Goal: Transaction & Acquisition: Obtain resource

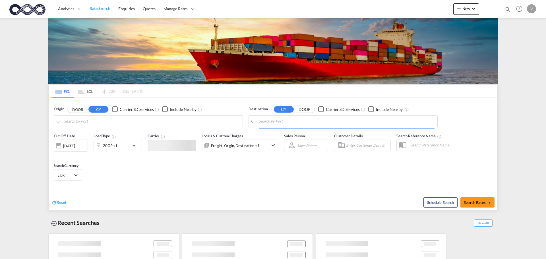
type input "[GEOGRAPHIC_DATA], [GEOGRAPHIC_DATA]"
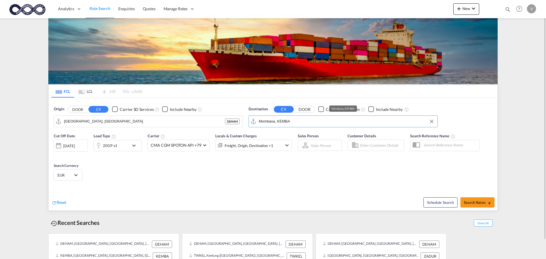
drag, startPoint x: 304, startPoint y: 121, endPoint x: 227, endPoint y: 119, distance: 77.4
click at [227, 119] on div "Origin DOOR CY Carrier SD Services Include Nearby [GEOGRAPHIC_DATA], DEHAM DEHA…" at bounding box center [273, 114] width 449 height 32
drag, startPoint x: 298, startPoint y: 121, endPoint x: 236, endPoint y: 124, distance: 61.8
click at [236, 124] on div "Origin DOOR CY Carrier SD Services Include Nearby [GEOGRAPHIC_DATA], DEHAM DEHA…" at bounding box center [273, 114] width 449 height 32
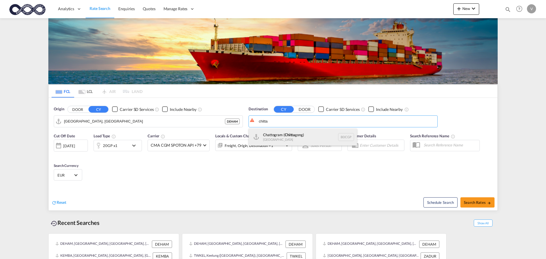
click at [278, 137] on div "Chattogram ( [PERSON_NAME]) [GEOGRAPHIC_DATA] BDCGP" at bounding box center [303, 137] width 108 height 17
type input "Chattogram (Chittagong), BDCGP"
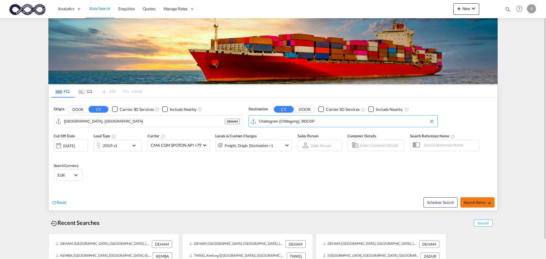
click at [485, 204] on span "Search Rates" at bounding box center [477, 202] width 27 height 5
type input "DEHAM to BDCGP / [DATE]"
